Goal: Task Accomplishment & Management: Complete application form

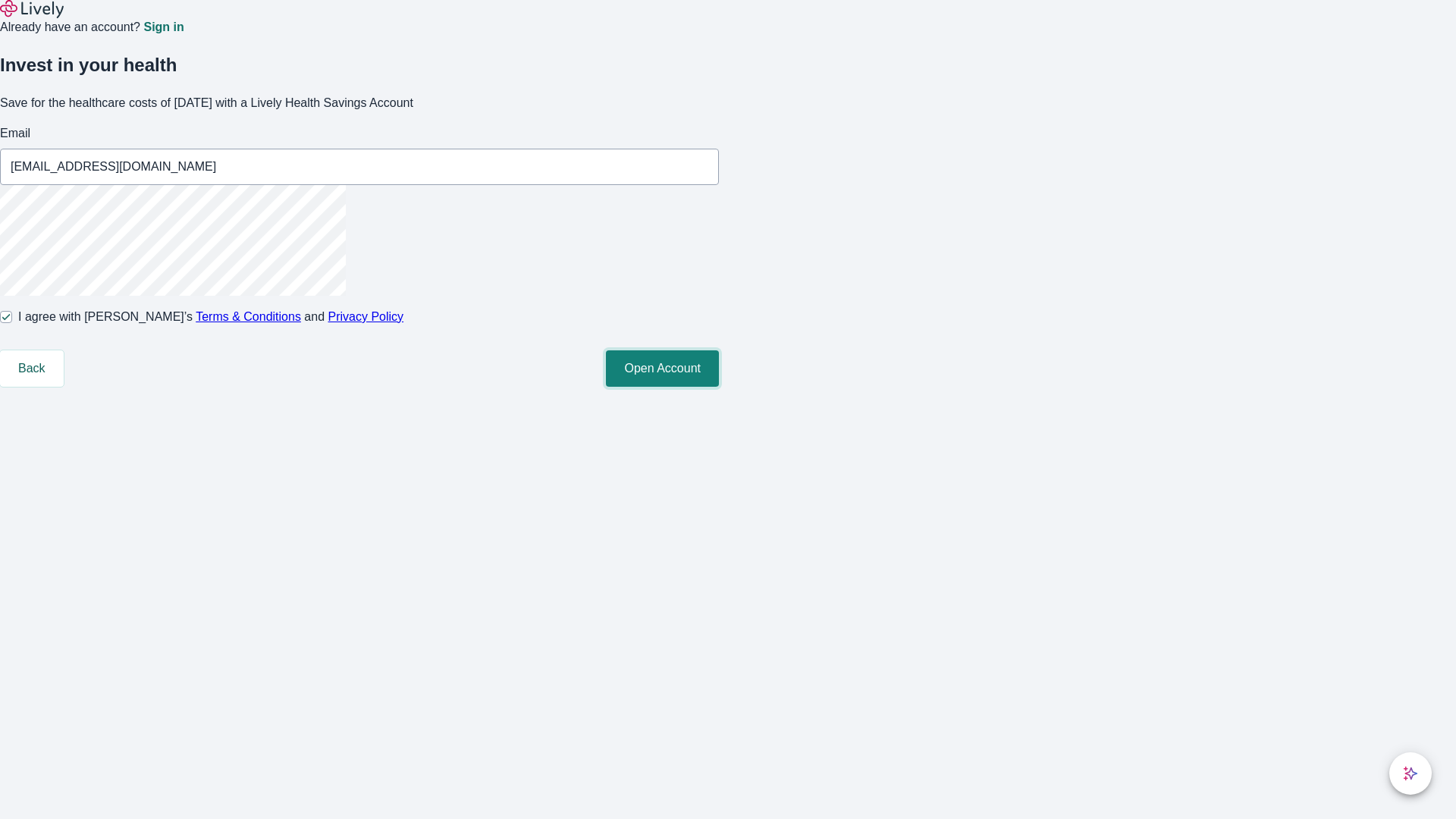
click at [719, 387] on button "Open Account" at bounding box center [662, 369] width 113 height 36
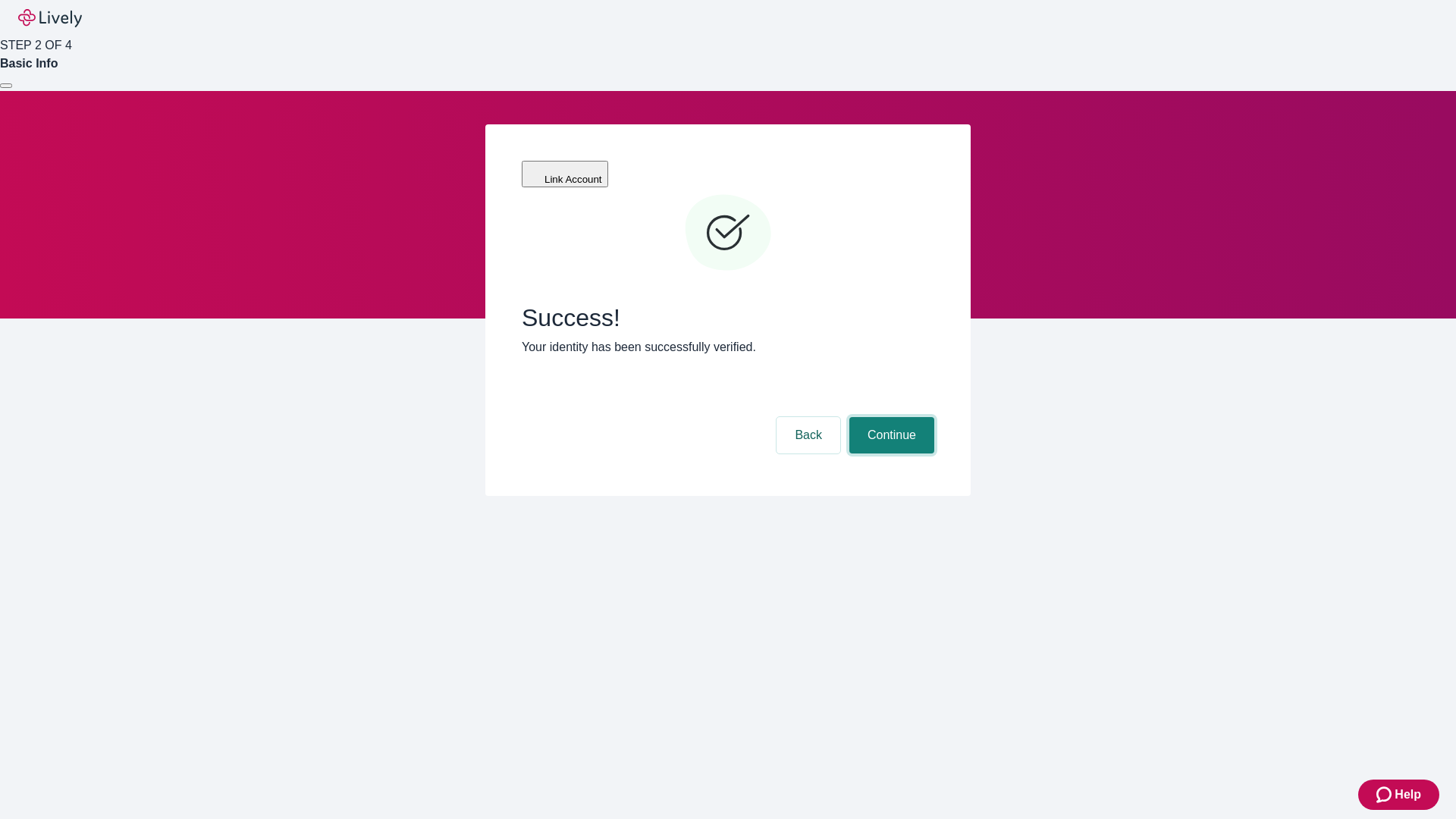
click at [889, 417] on button "Continue" at bounding box center [892, 435] width 85 height 36
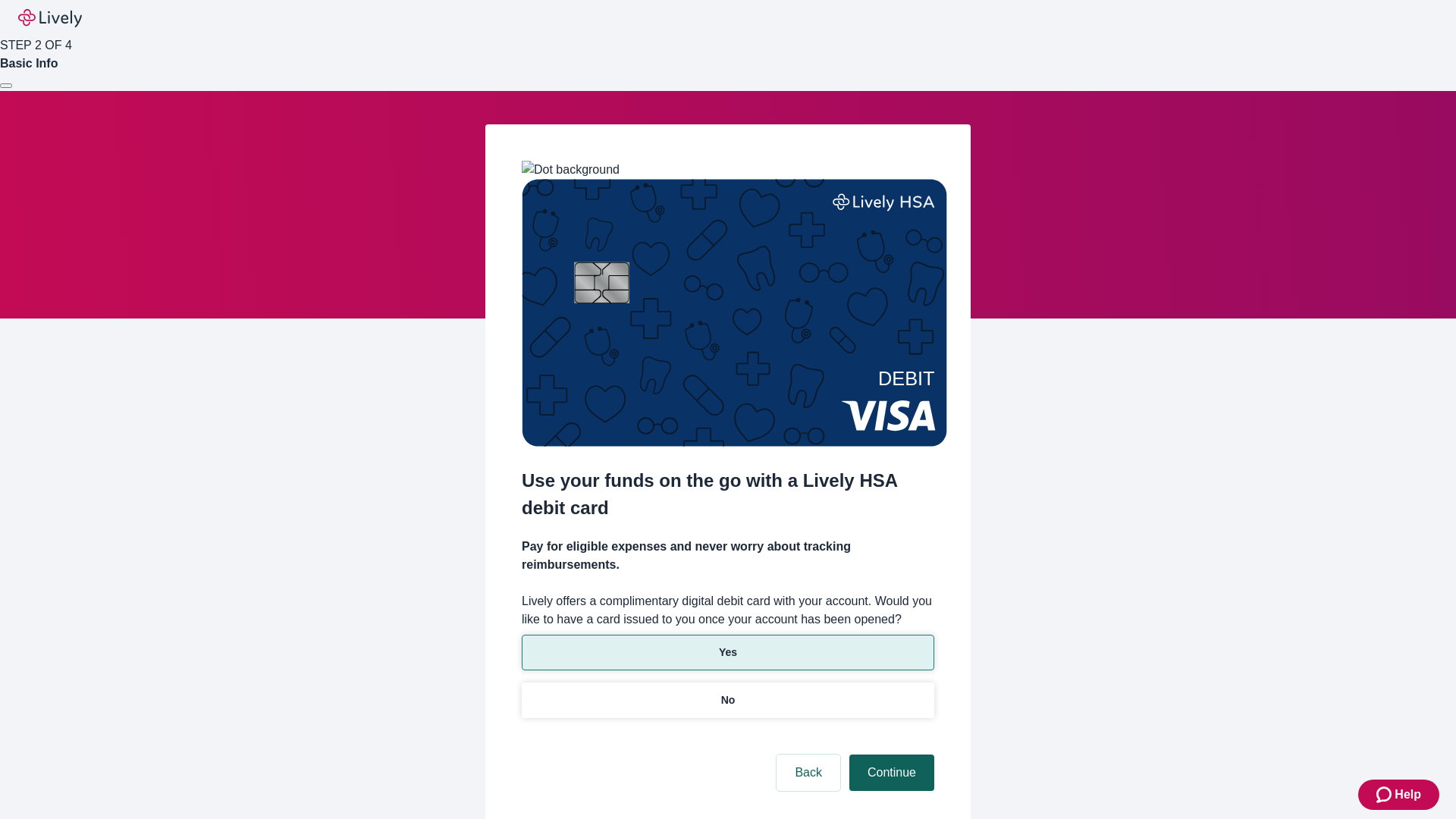
click at [727, 693] on p "No" at bounding box center [728, 701] width 15 height 16
click at [889, 755] on button "Continue" at bounding box center [892, 773] width 85 height 36
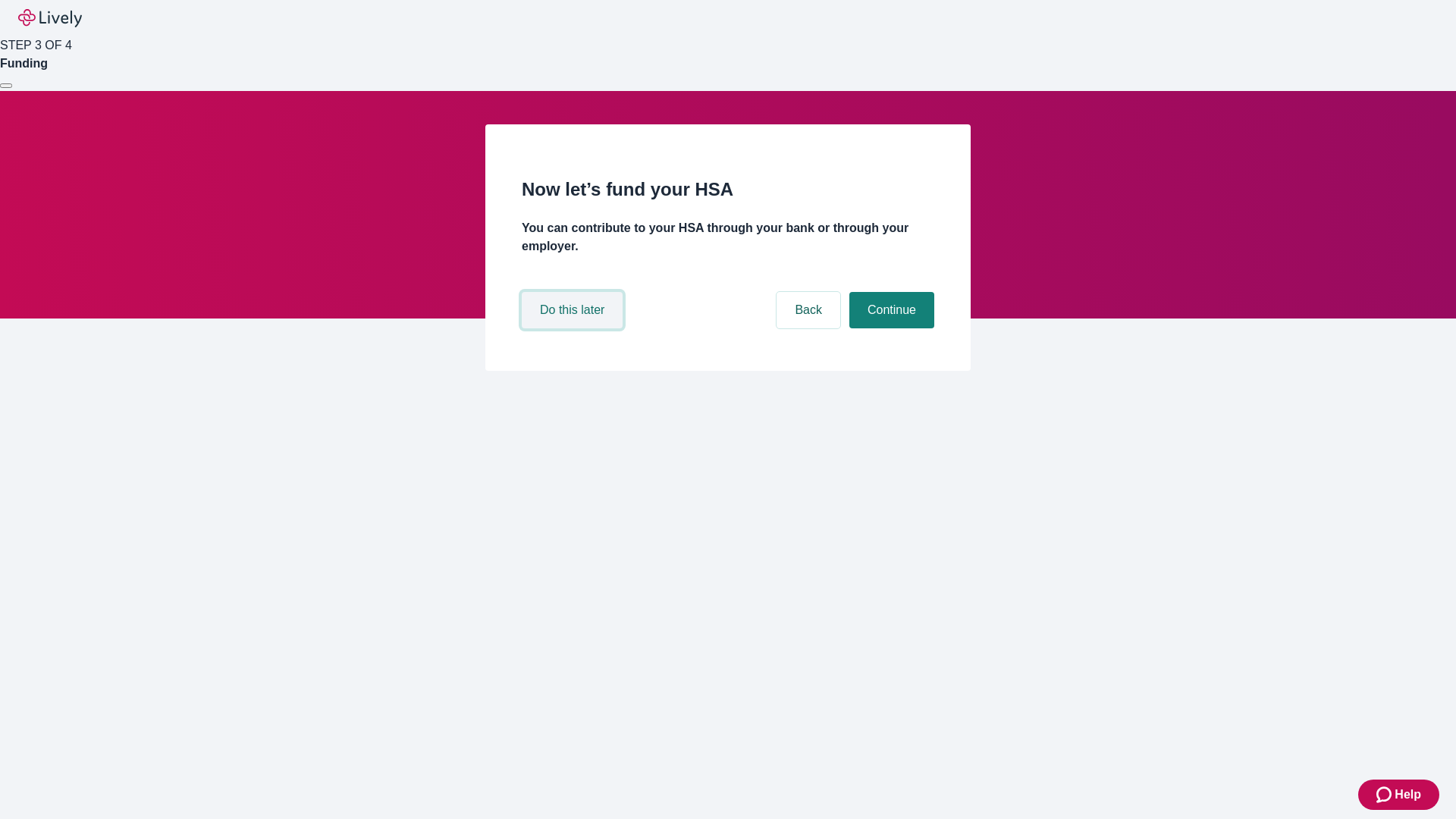
click at [574, 328] on button "Do this later" at bounding box center [572, 309] width 101 height 36
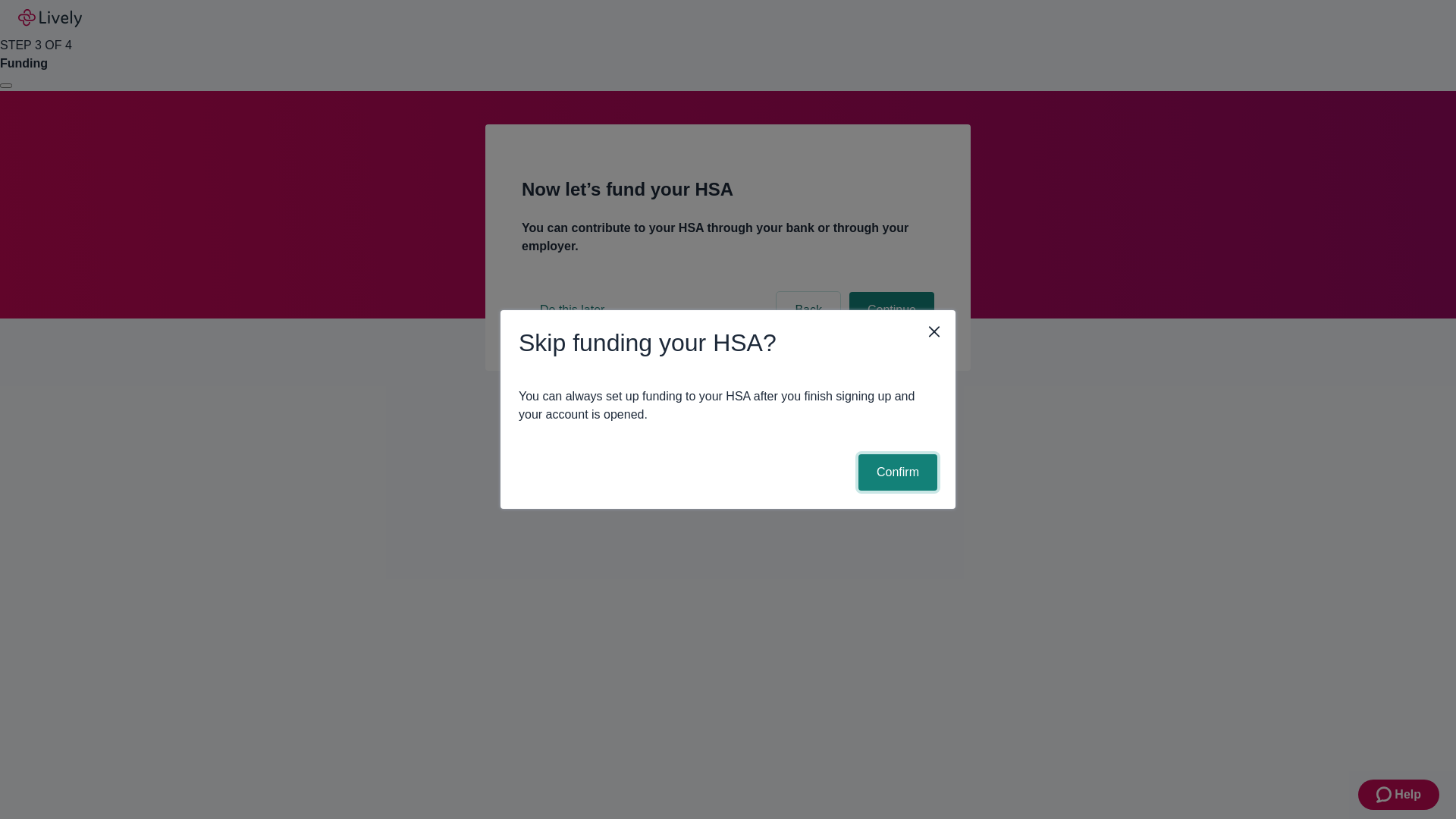
click at [896, 472] on button "Confirm" at bounding box center [897, 472] width 79 height 36
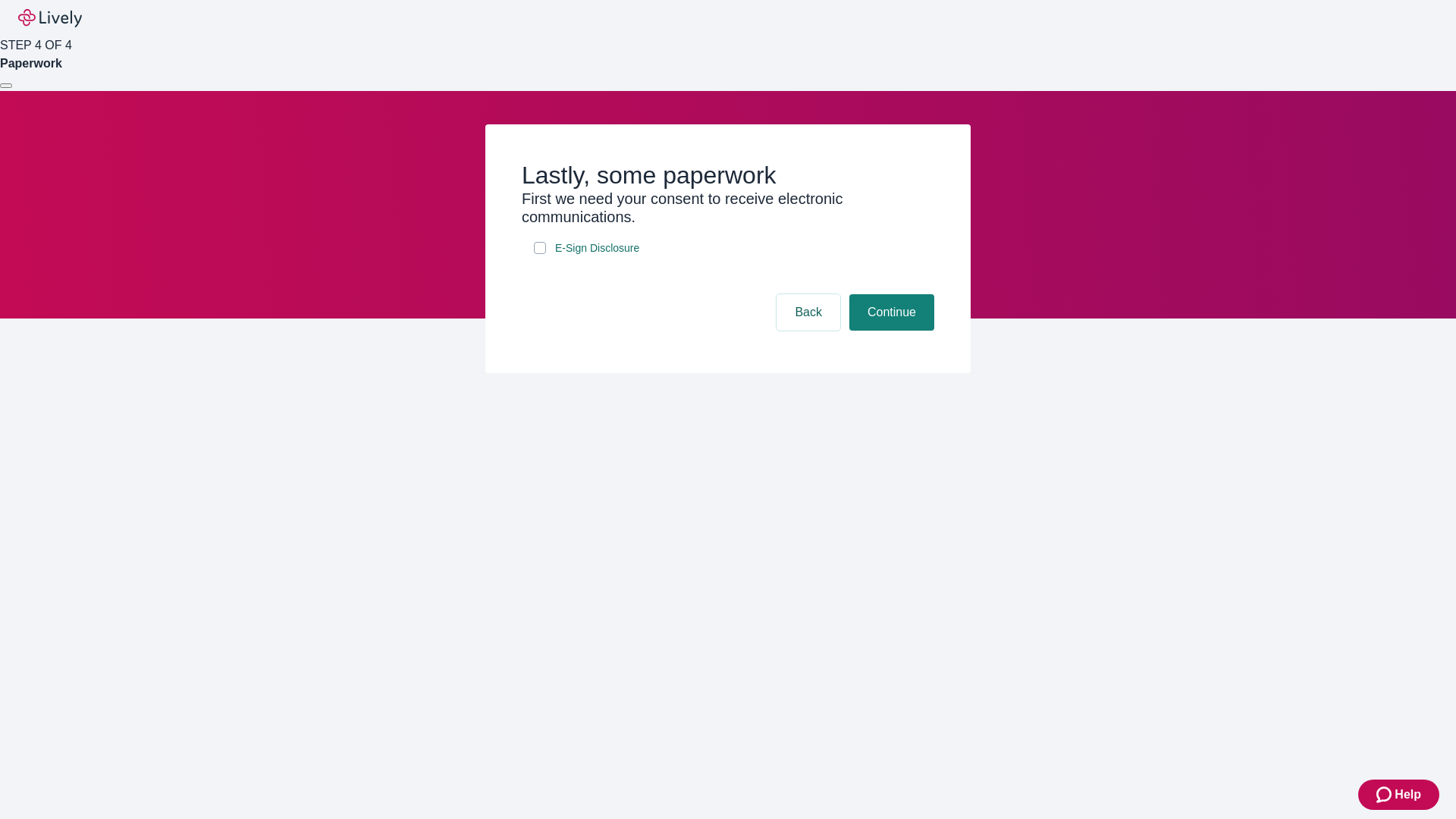
click at [540, 254] on input "E-Sign Disclosure" at bounding box center [539, 248] width 12 height 12
checkbox input "true"
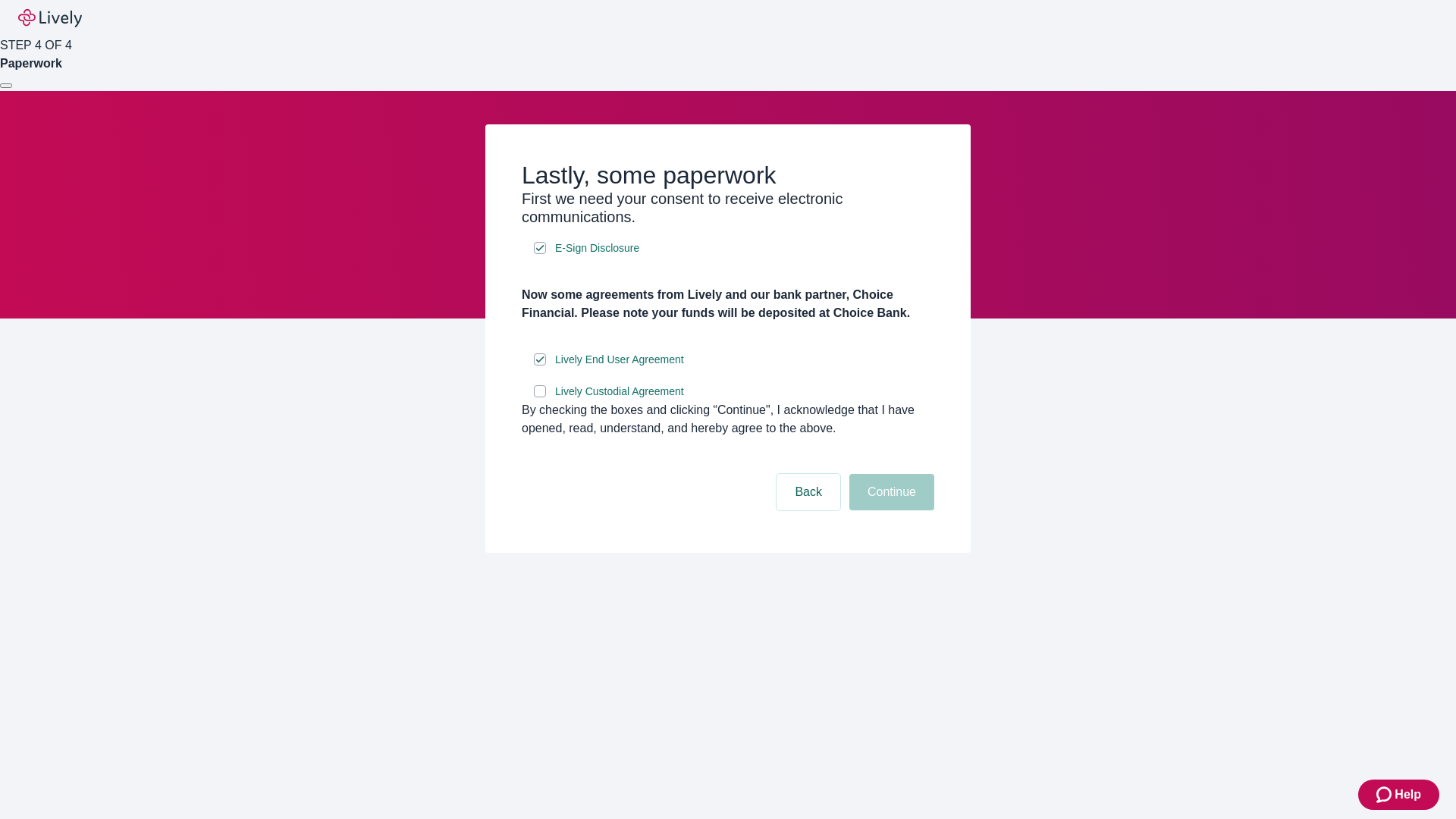
click at [540, 398] on input "Lively Custodial Agreement" at bounding box center [539, 391] width 12 height 12
checkbox input "true"
click at [889, 510] on button "Continue" at bounding box center [892, 492] width 85 height 36
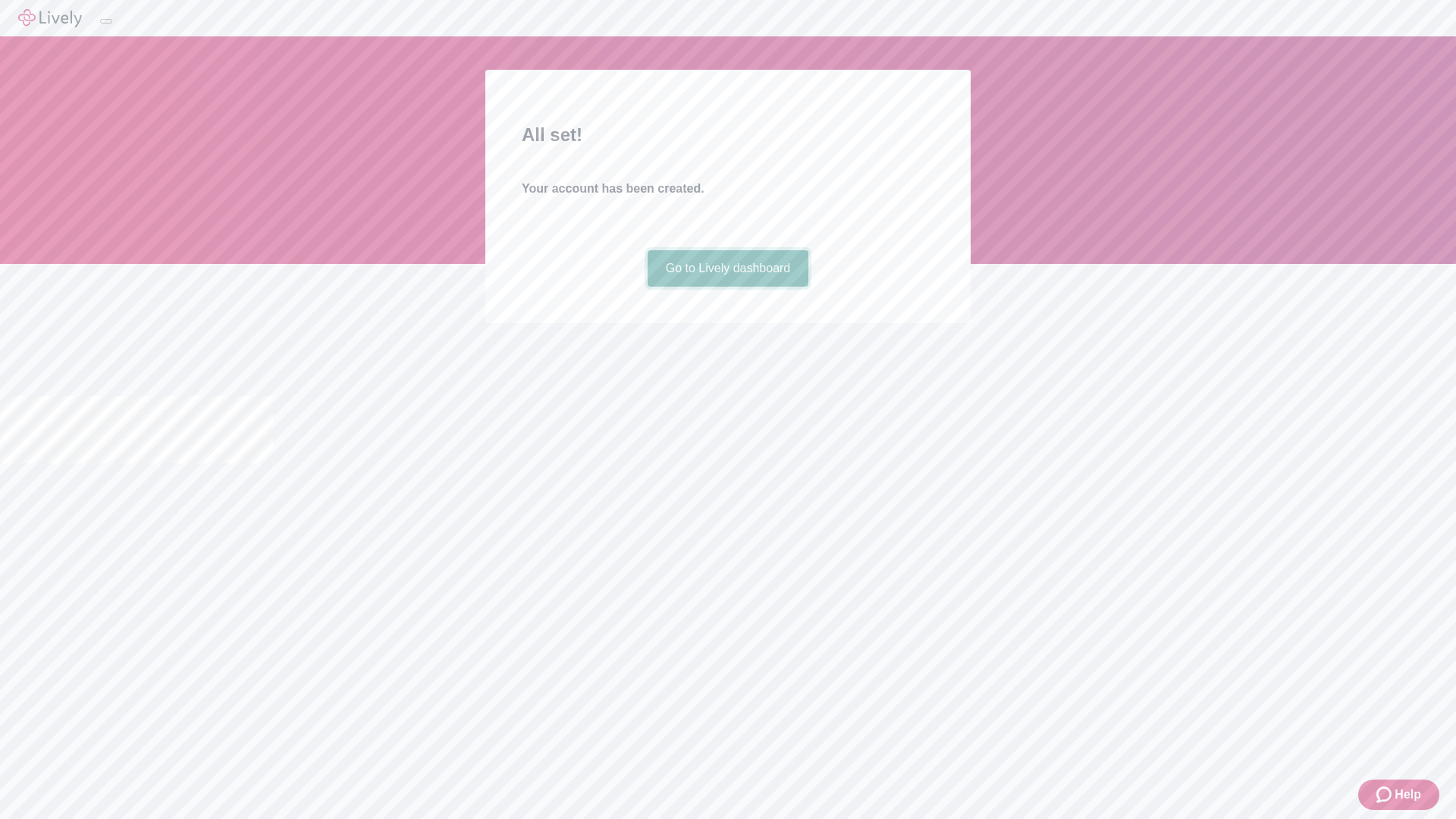
click at [727, 287] on link "Go to Lively dashboard" at bounding box center [728, 268] width 161 height 36
